Goal: Task Accomplishment & Management: Use online tool/utility

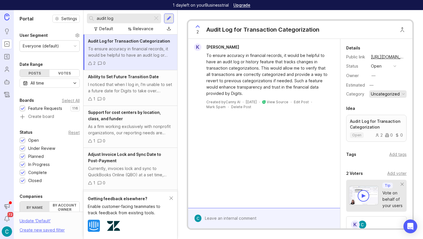
click at [399, 92] on button "Uncategorized" at bounding box center [387, 93] width 37 height 7
click at [275, 85] on div "To ensure accuracy in financial records, it would be helpful to have an audit l…" at bounding box center [267, 74] width 122 height 44
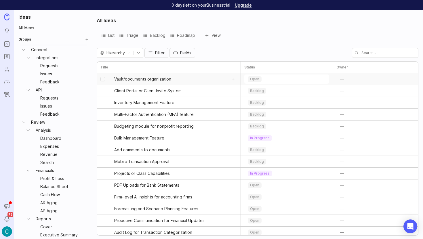
click at [158, 82] on link "Vault/documents organization" at bounding box center [170, 79] width 112 height 12
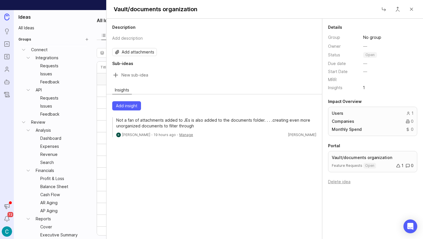
click at [158, 122] on p "Not a fan of attachments added to JEs is also added to the documents folder. . …" at bounding box center [216, 123] width 200 height 12
click at [184, 132] on button "Manage" at bounding box center [186, 134] width 14 height 5
click at [194, 152] on span "Move Insight" at bounding box center [200, 155] width 24 height 6
click at [161, 159] on div "Description Add description Add attachments Sub-ideas Insights Add insight Not …" at bounding box center [214, 129] width 216 height 220
